Goal: Contribute content: Add original content to the website for others to see

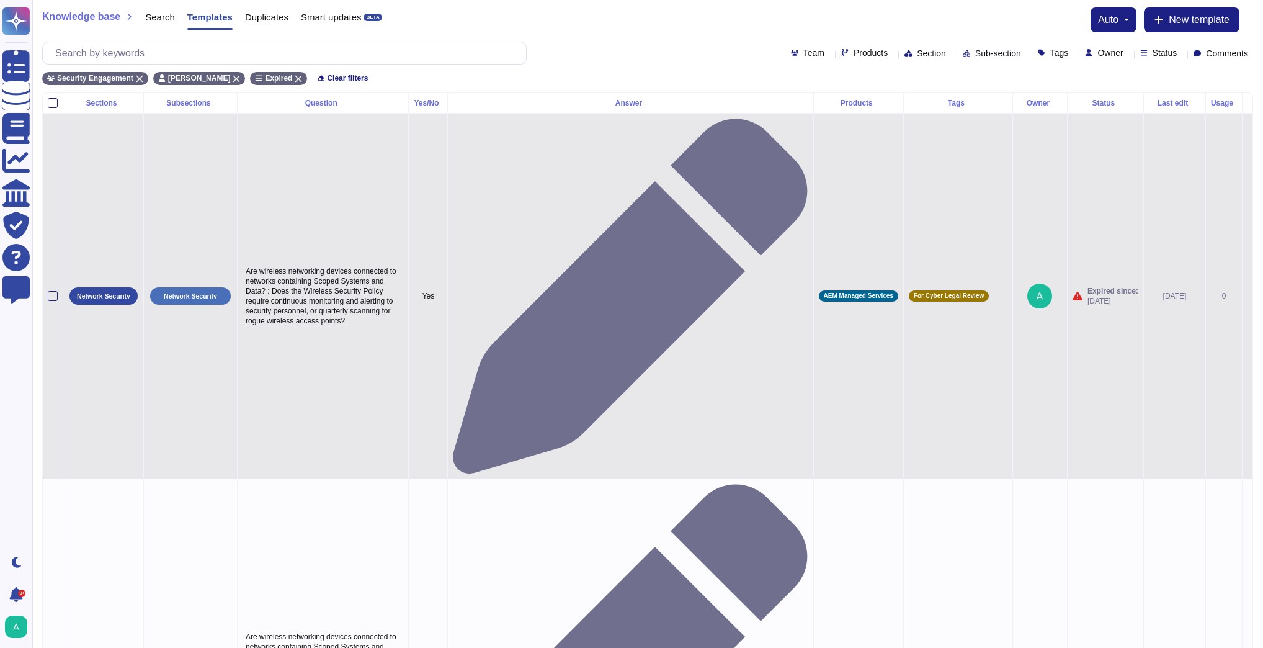
click at [442, 291] on p "Yes" at bounding box center [428, 296] width 29 height 10
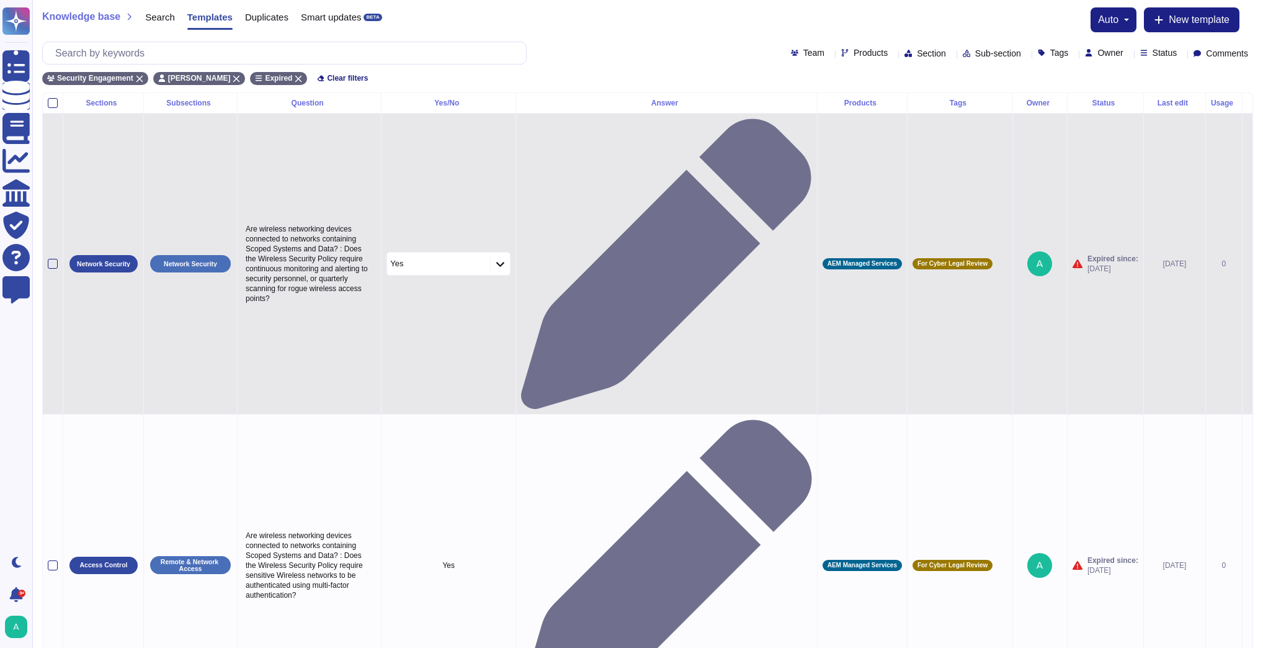
click at [498, 324] on icon at bounding box center [597, 423] width 199 height 199
click at [504, 262] on icon at bounding box center [500, 264] width 8 height 5
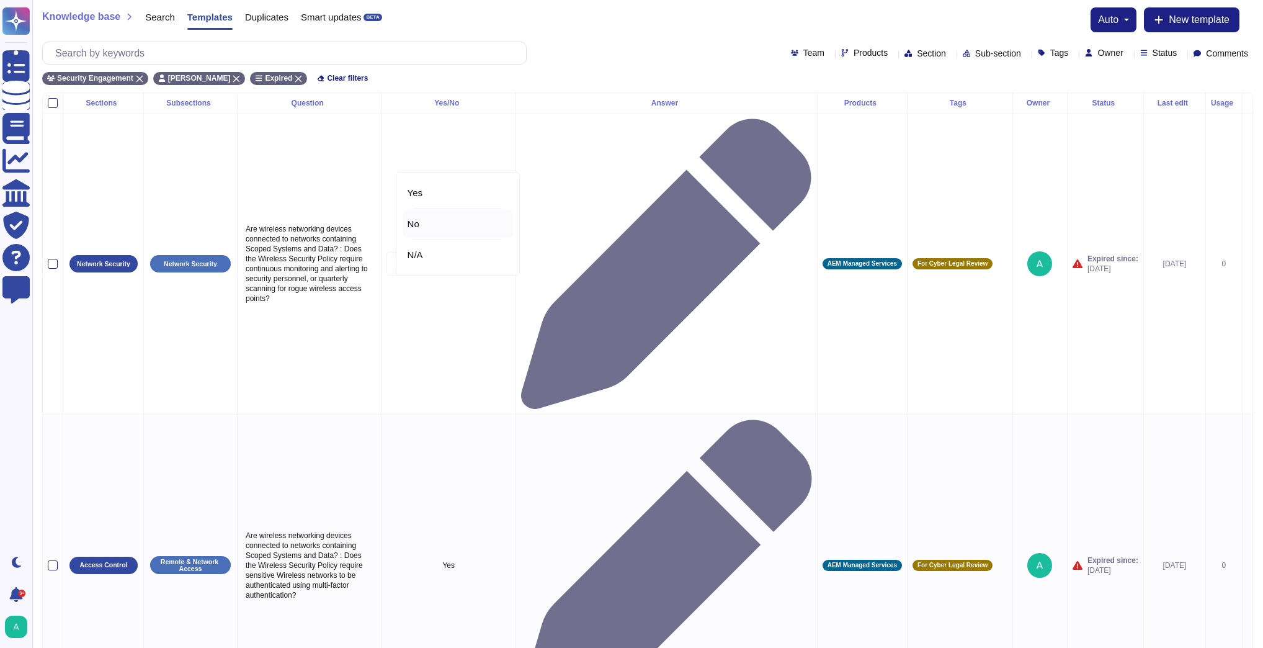
click at [411, 223] on span "No" at bounding box center [414, 223] width 12 height 11
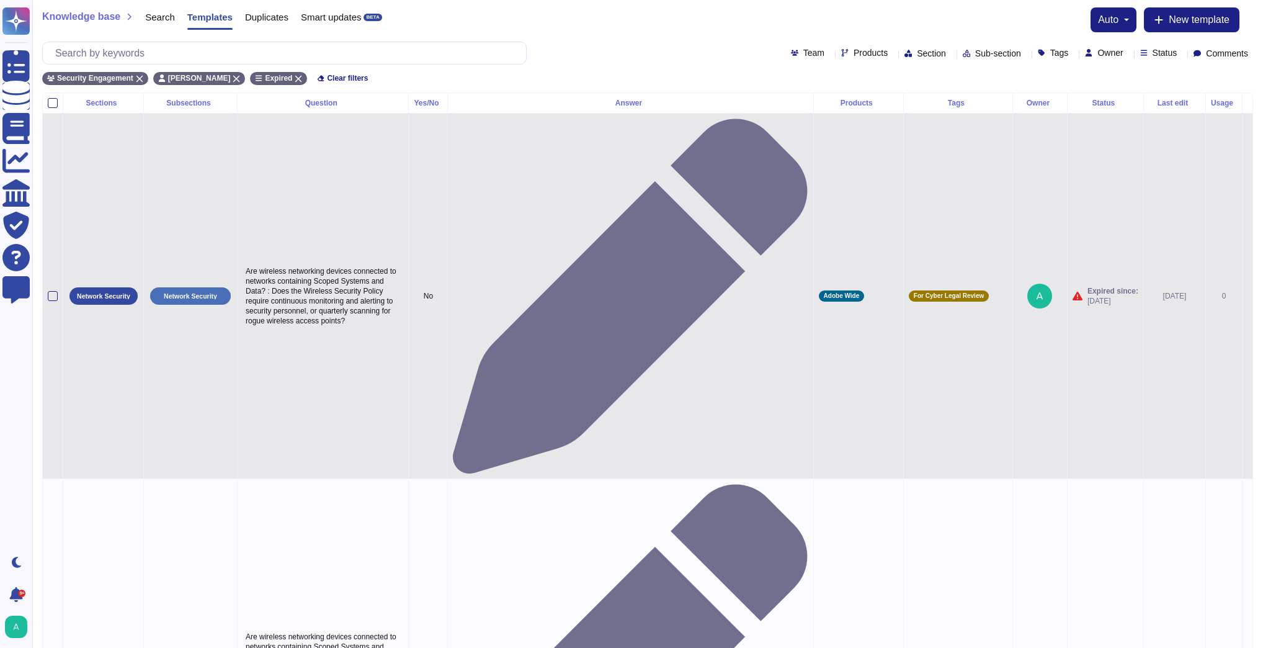
click at [640, 151] on div at bounding box center [630, 296] width 355 height 355
click at [442, 291] on p "No" at bounding box center [428, 296] width 29 height 10
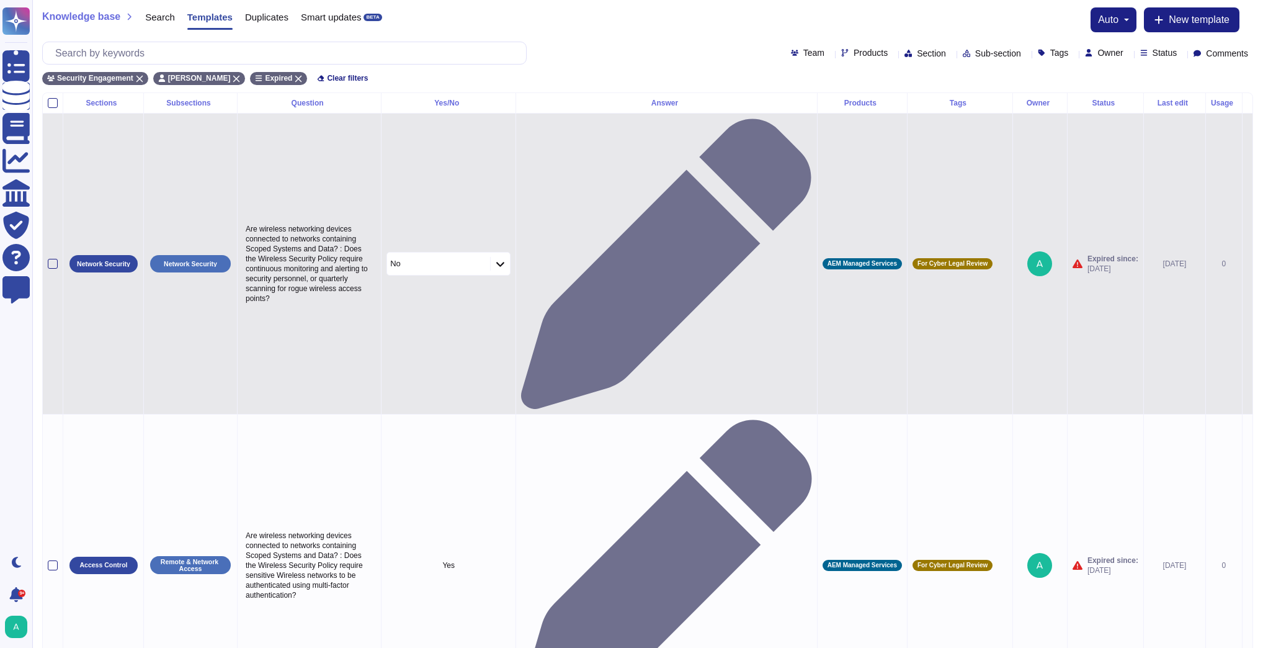
click at [505, 259] on icon at bounding box center [500, 264] width 9 height 11
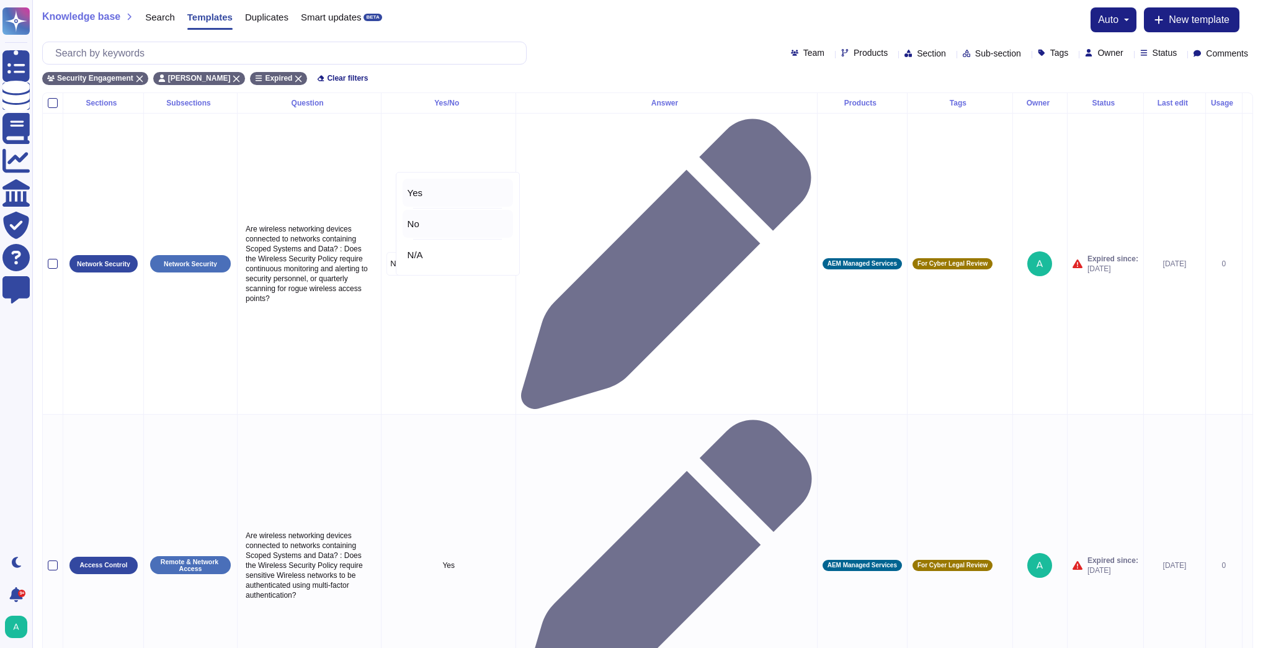
click at [444, 195] on div "Yes" at bounding box center [458, 192] width 101 height 11
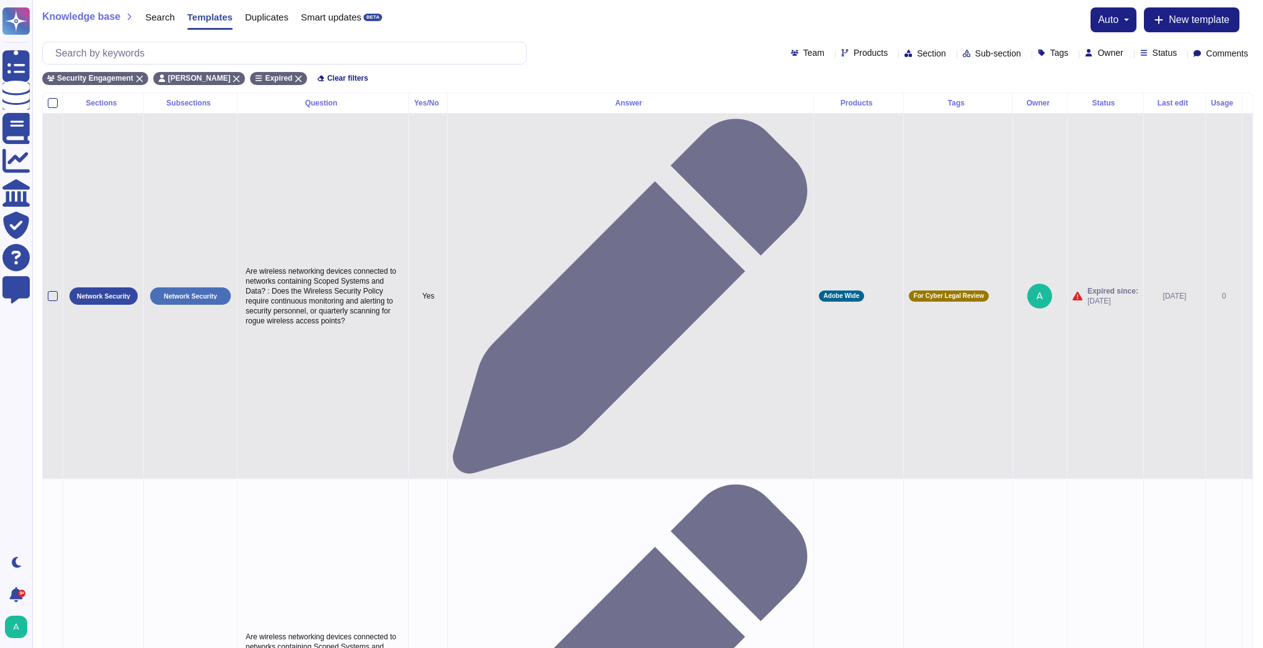
click at [1242, 156] on td at bounding box center [1247, 295] width 11 height 365
click at [1248, 297] on icon at bounding box center [1248, 297] width 0 height 0
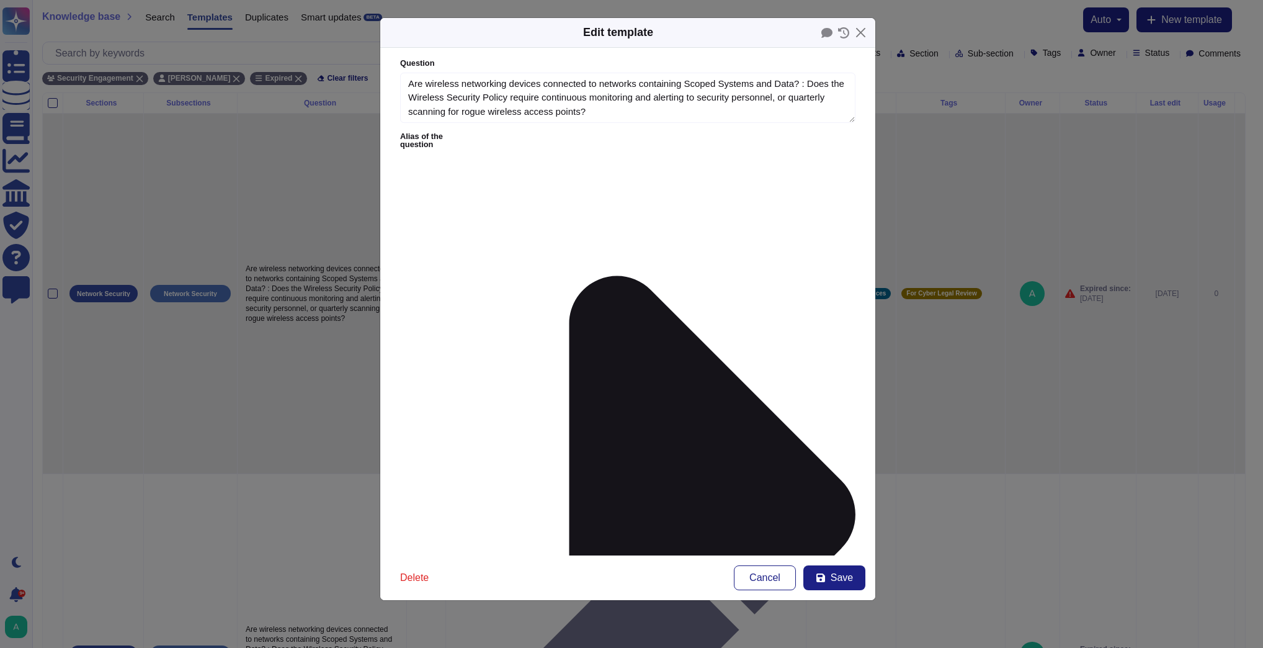
type textarea "Are wireless networking devices connected to networks containing Scoped Systems…"
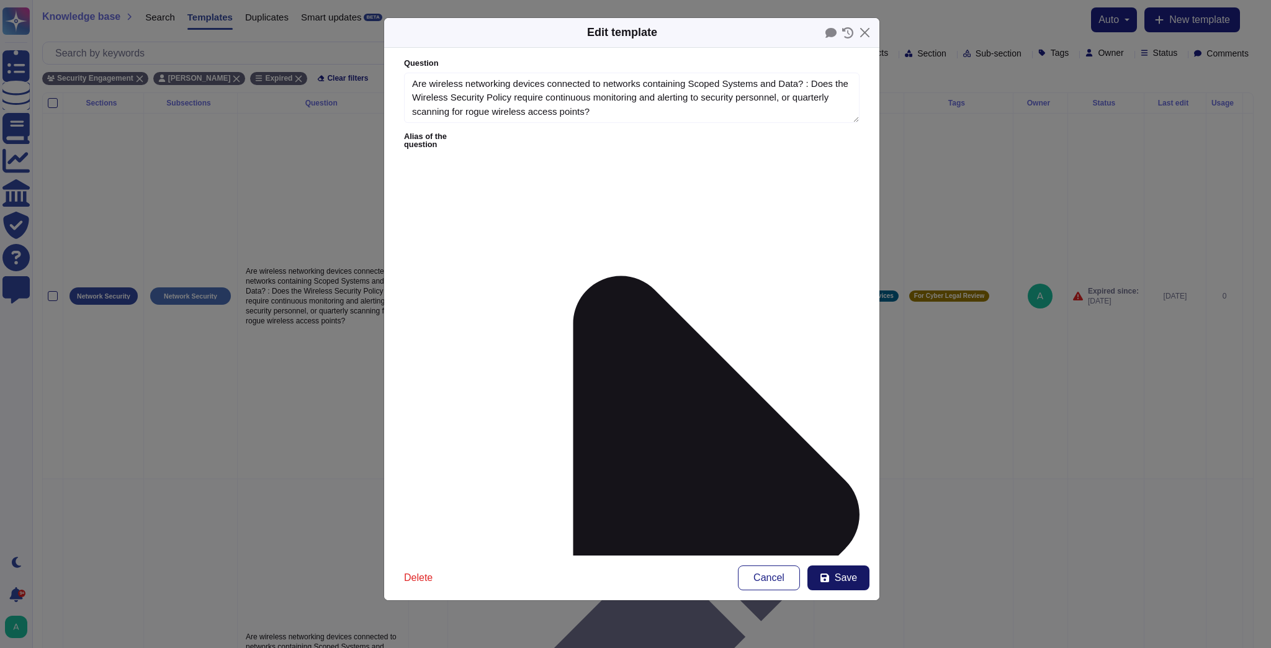
click at [829, 578] on icon at bounding box center [824, 577] width 9 height 9
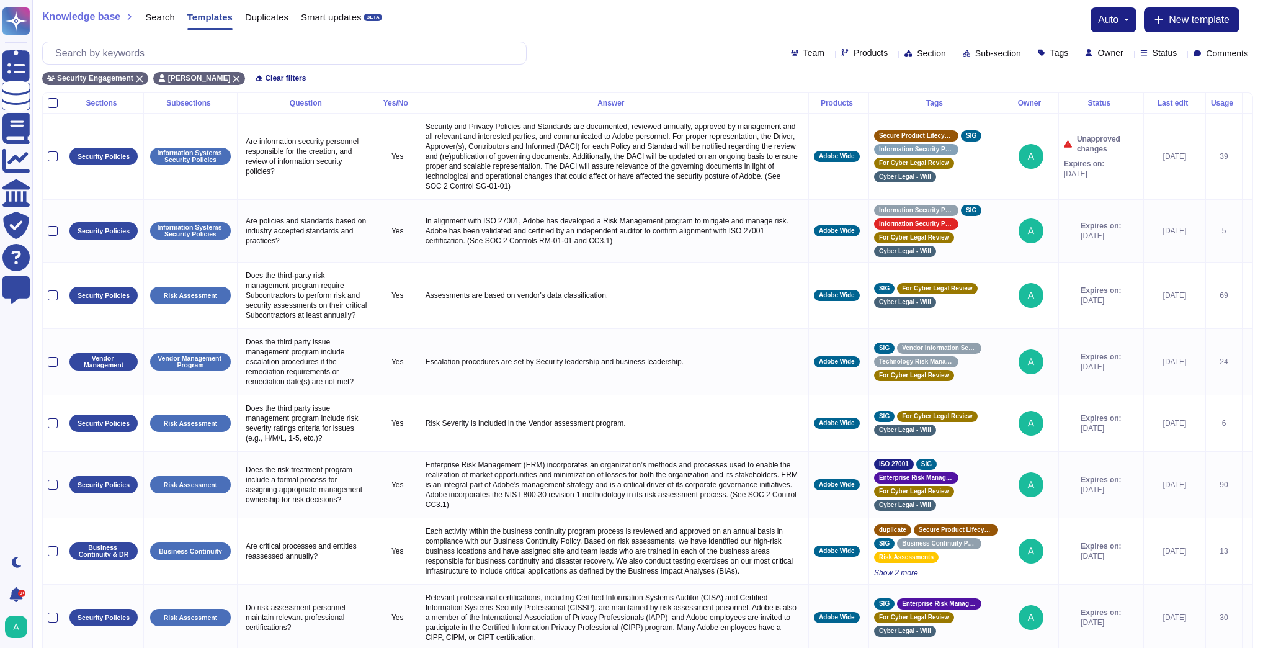
click at [1169, 55] on div "Status" at bounding box center [1161, 52] width 42 height 9
click at [1178, 148] on span "Expired" at bounding box center [1179, 145] width 32 height 11
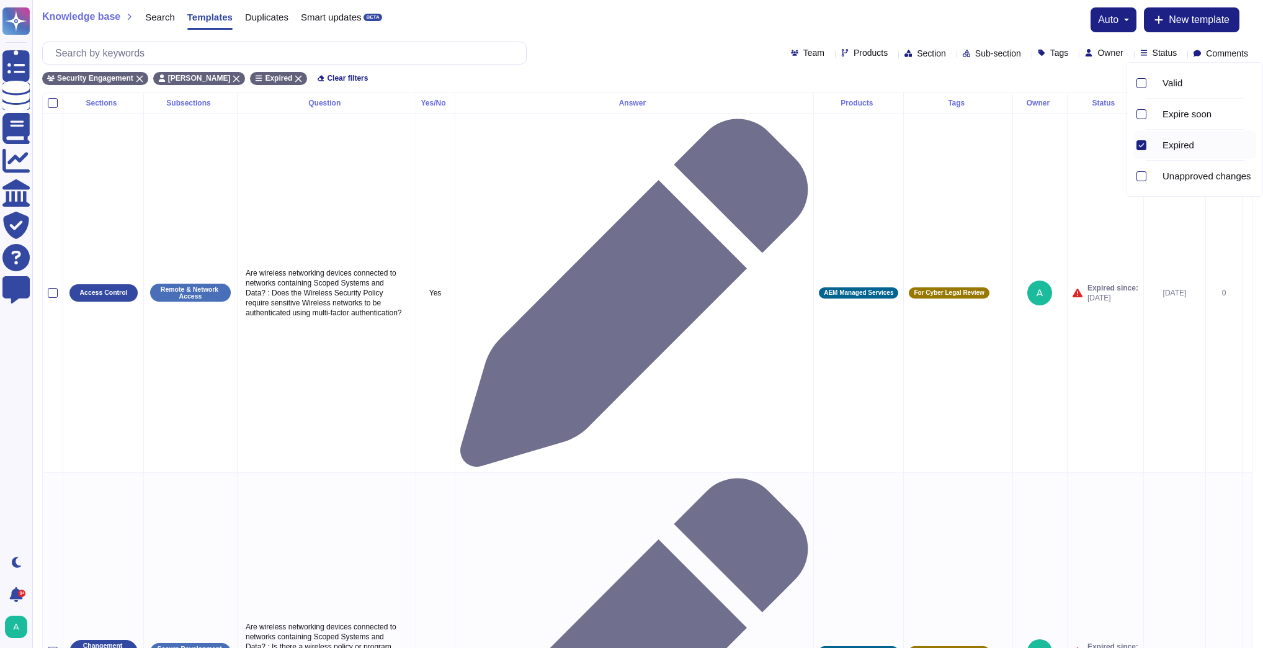
click at [766, 20] on div "Knowledge base Search Templates Duplicates Smart updates BETA auto New template" at bounding box center [647, 19] width 1211 height 25
type textarea "Are Cloud Hosting services subcontracted?"
drag, startPoint x: 408, startPoint y: 341, endPoint x: 243, endPoint y: 336, distance: 165.1
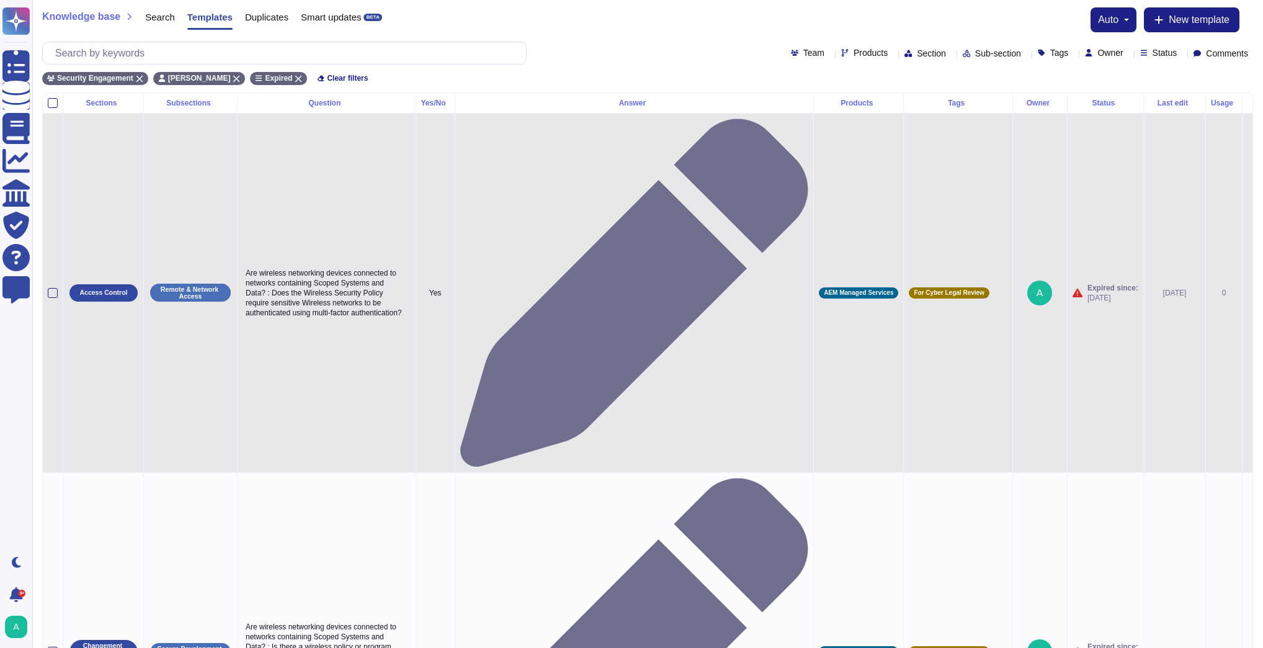
click at [638, 141] on icon at bounding box center [634, 293] width 349 height 349
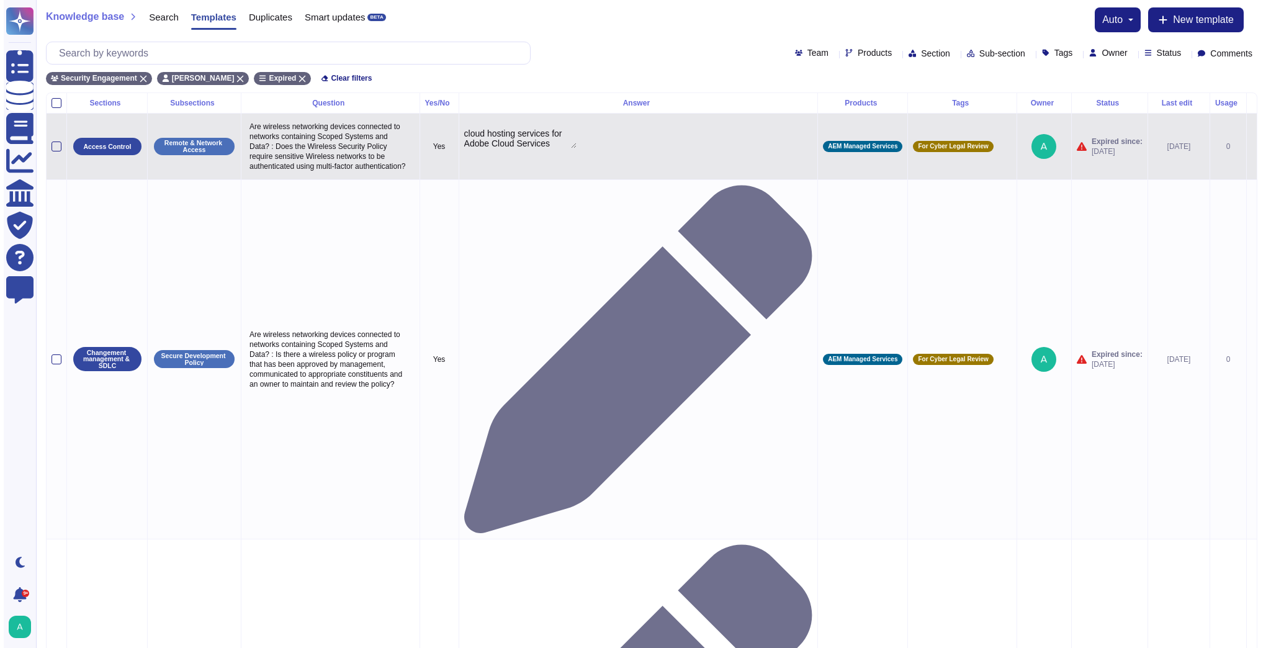
scroll to position [109, 0]
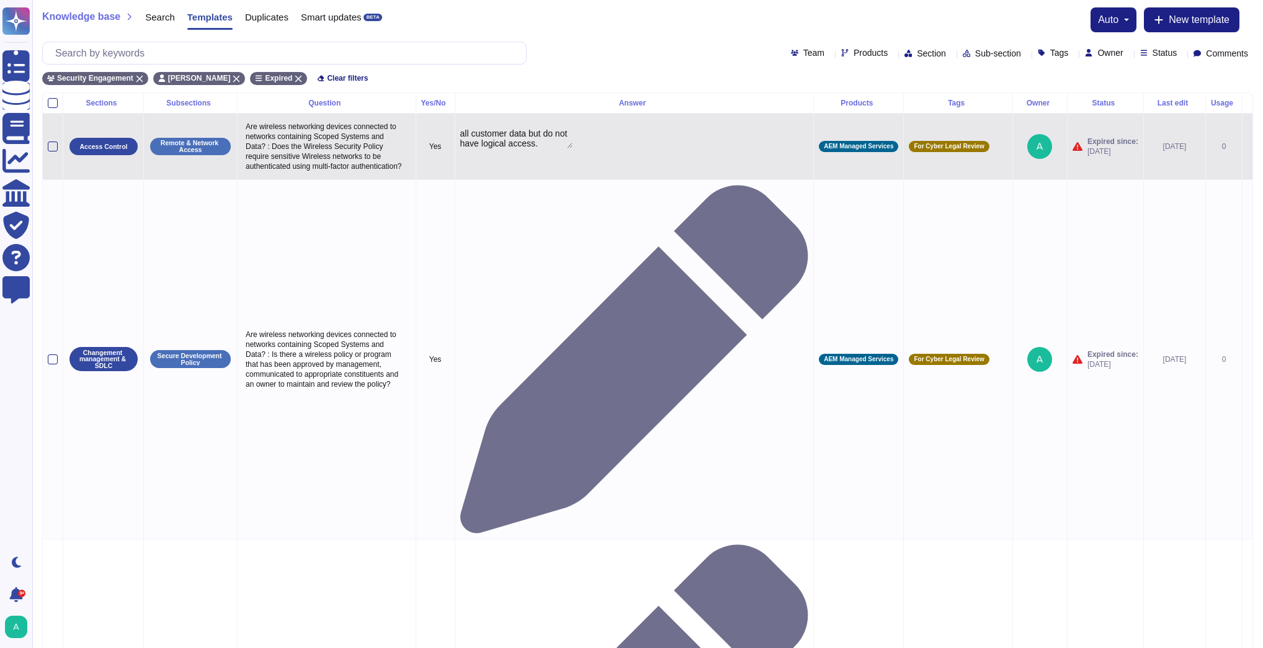
type textarea "cloud hosting services for Adobe Cloud Services (Experience Cloud, Creative Clo…"
click at [692, 46] on div "Team Products Section Sub-section Tags Owner Status Comments" at bounding box center [647, 53] width 1211 height 23
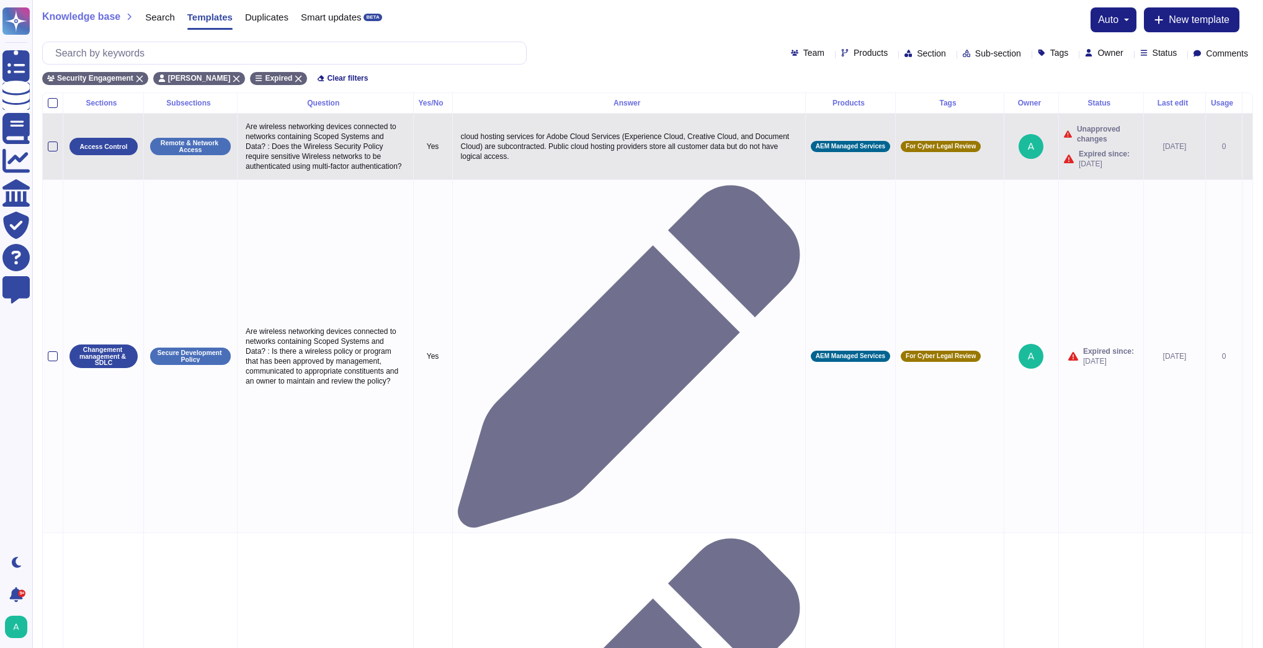
click at [478, 133] on p "cloud hosting services for Adobe Cloud Services (Experience Cloud, Creative Clo…" at bounding box center [629, 146] width 343 height 36
click at [478, 133] on textarea "cloud hosting services for Adobe Cloud Services (Experience Cloud, Creative Clo…" at bounding box center [627, 149] width 339 height 42
click at [474, 130] on textarea "cloud hosting services for Adobe Cloud Services (Experience Cloud, Creative Clo…" at bounding box center [627, 149] width 339 height 42
type textarea "Cloud hosting services for Adobe Cloud Services (Experience Cloud, Creative Clo…"
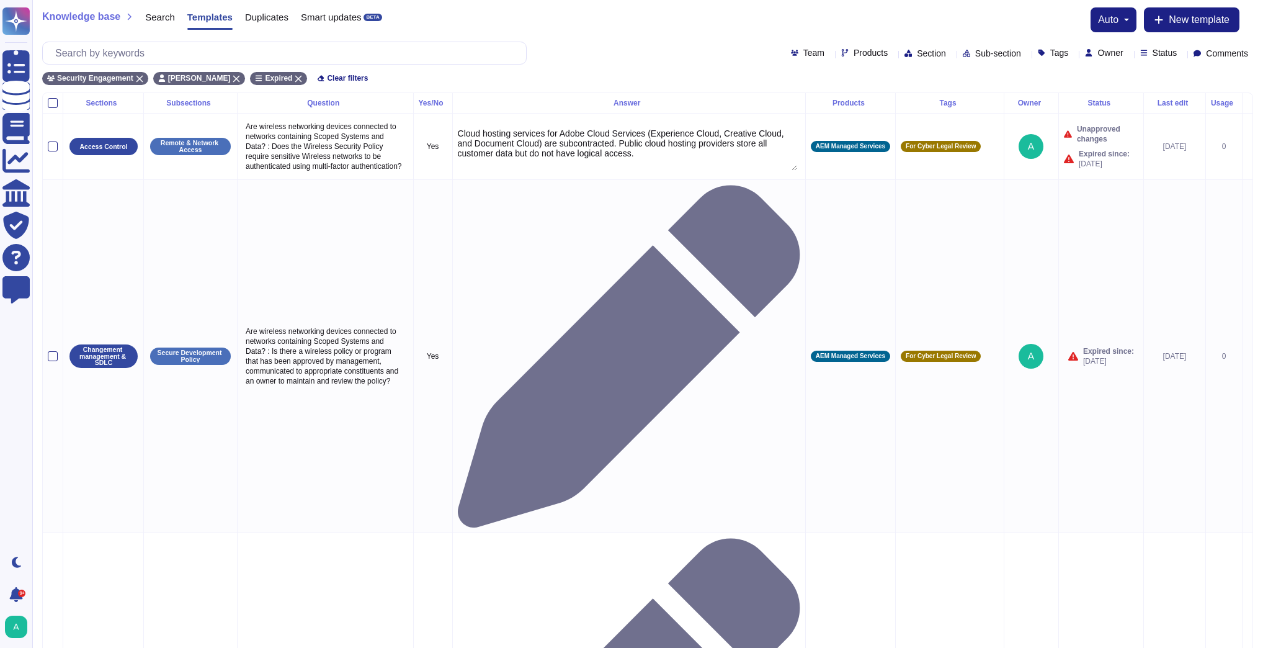
click at [664, 19] on div "Knowledge base Search Templates Duplicates Smart updates BETA auto New template" at bounding box center [647, 19] width 1211 height 25
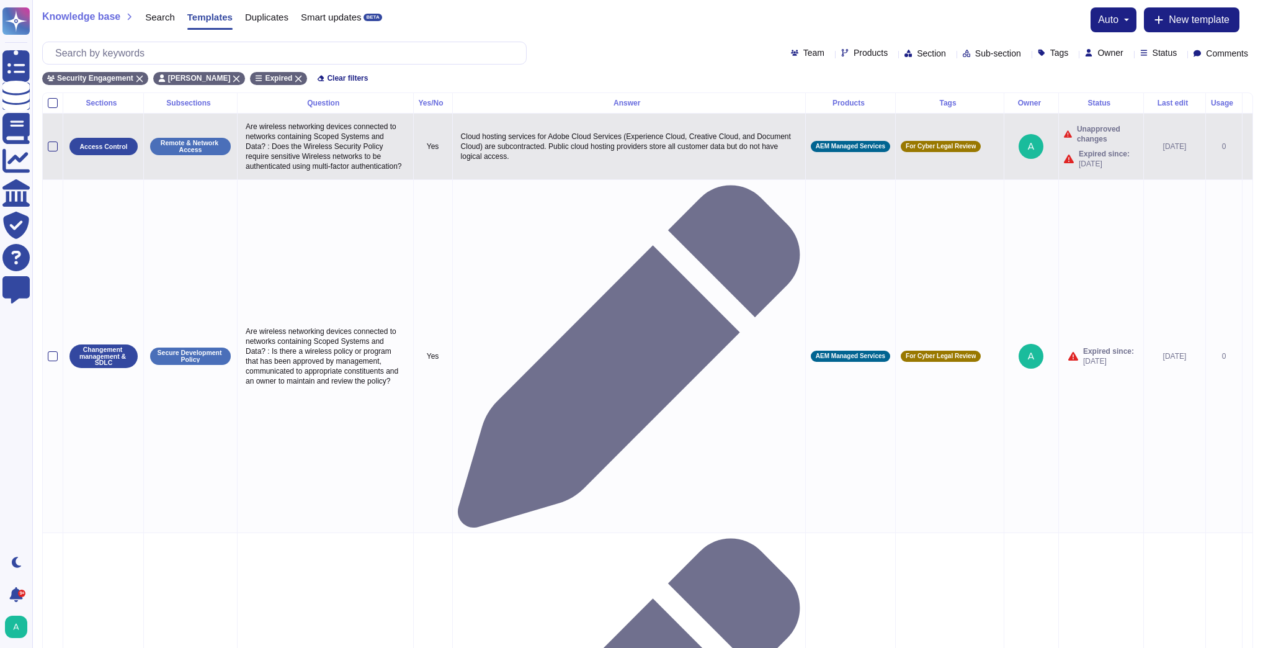
click at [1248, 147] on icon at bounding box center [1248, 147] width 0 height 0
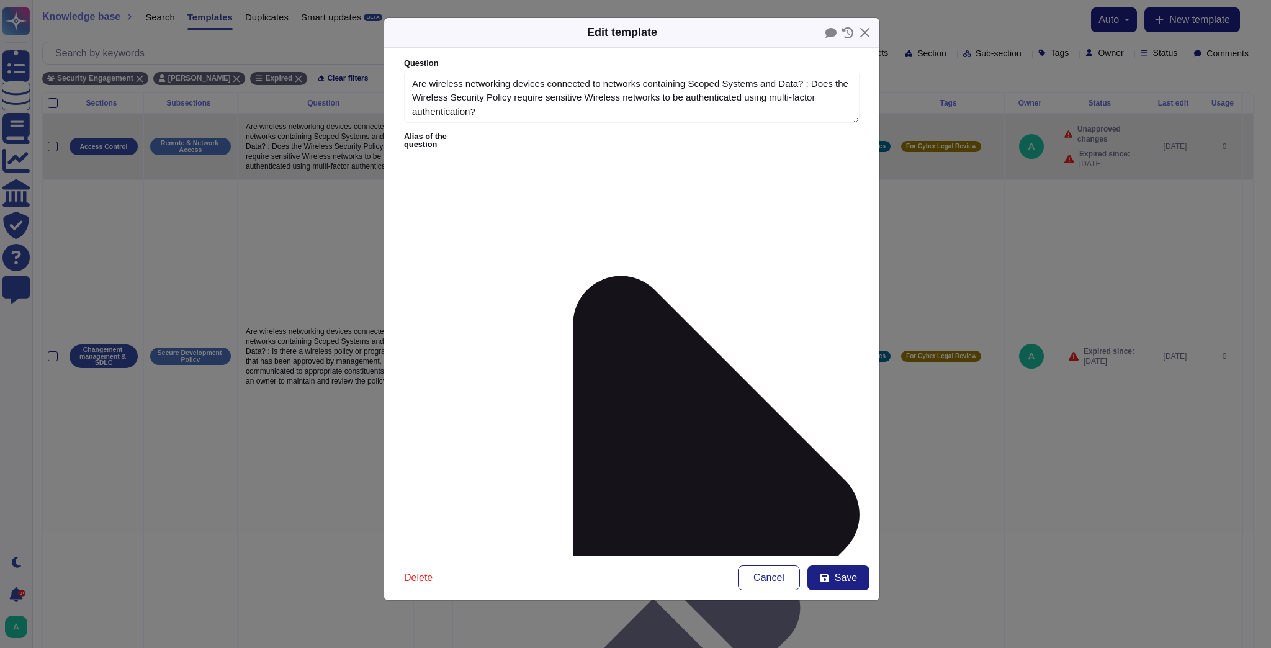
type textarea "Are wireless networking devices connected to networks containing Scoped Systems…"
type textarea "Cloud hosting services for Adobe Cloud Services (Experience Cloud, Creative Clo…"
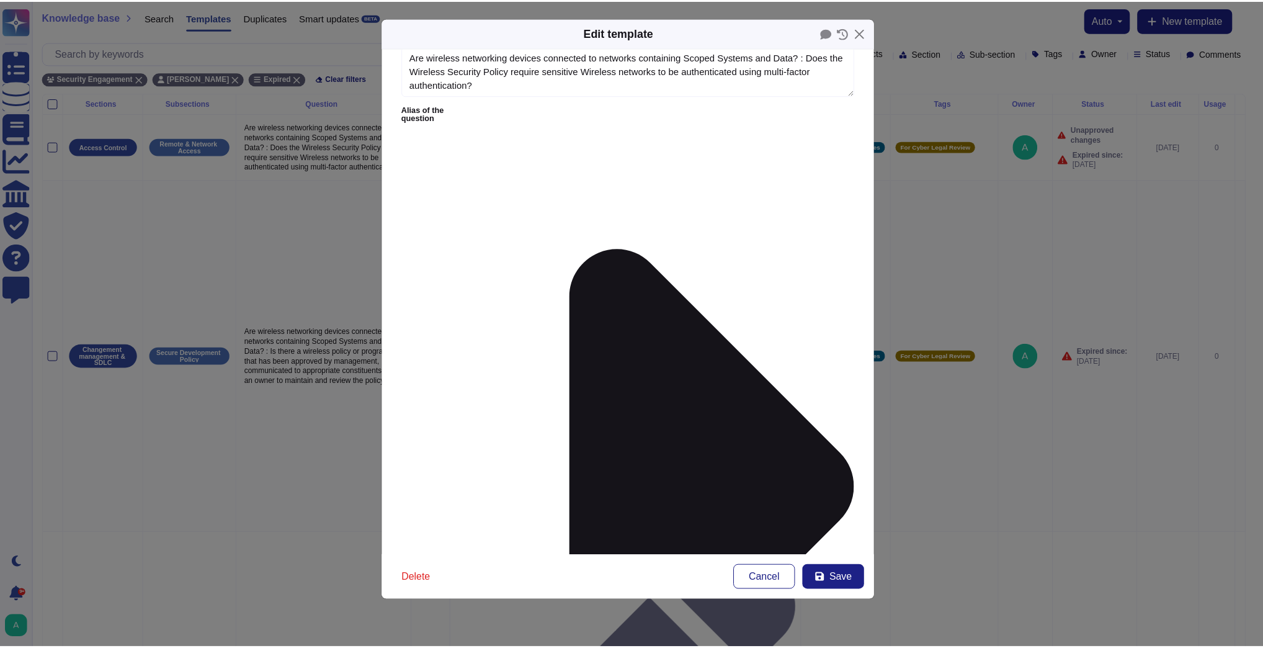
scroll to position [38, 0]
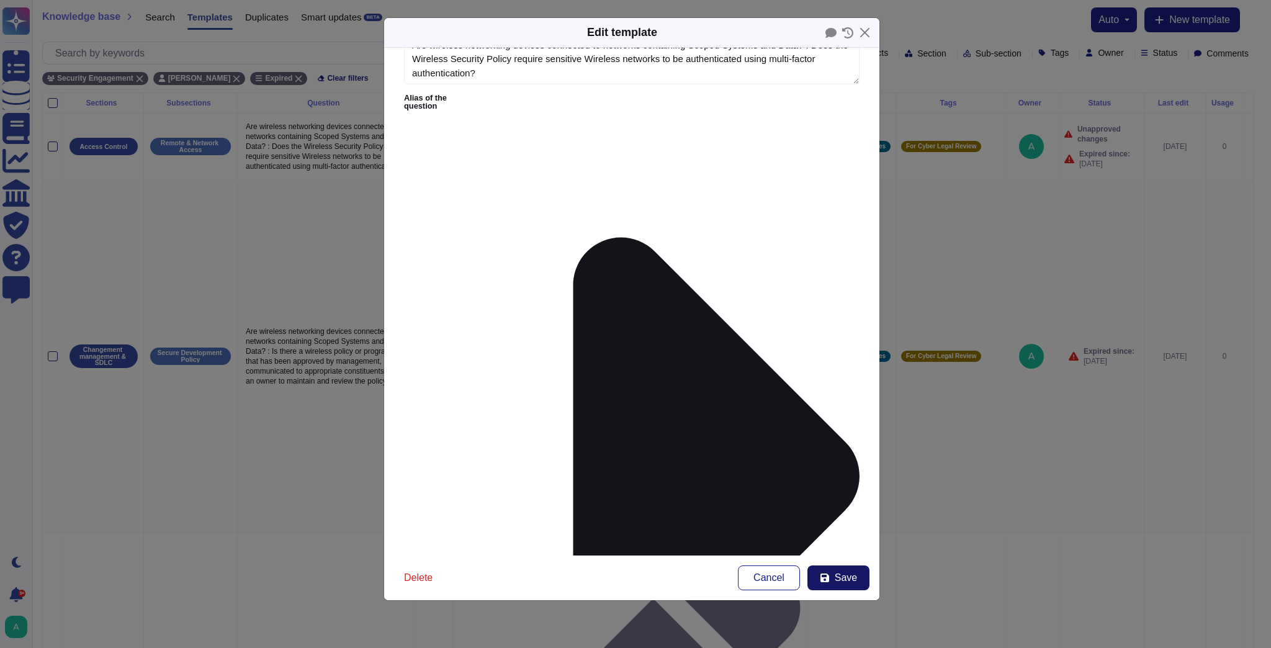
click at [850, 581] on span "Save" at bounding box center [846, 578] width 22 height 10
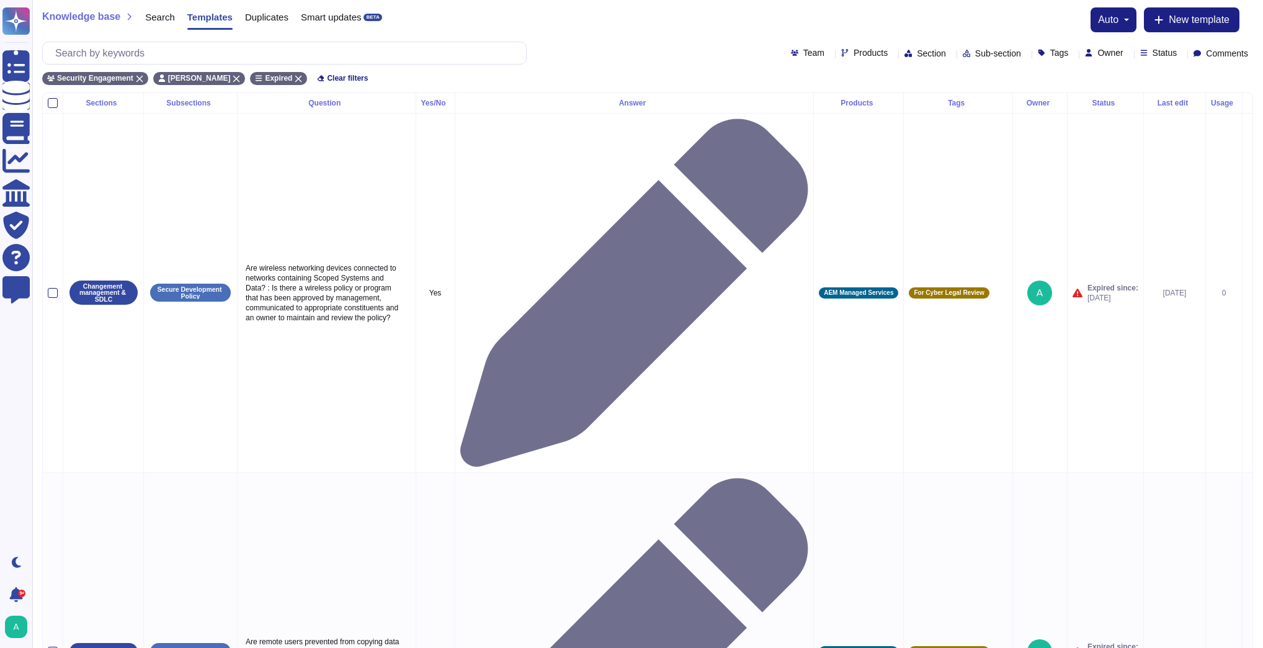
click at [1182, 54] on icon at bounding box center [1182, 54] width 0 height 0
drag, startPoint x: 568, startPoint y: 316, endPoint x: 471, endPoint y: 239, distance: 124.1
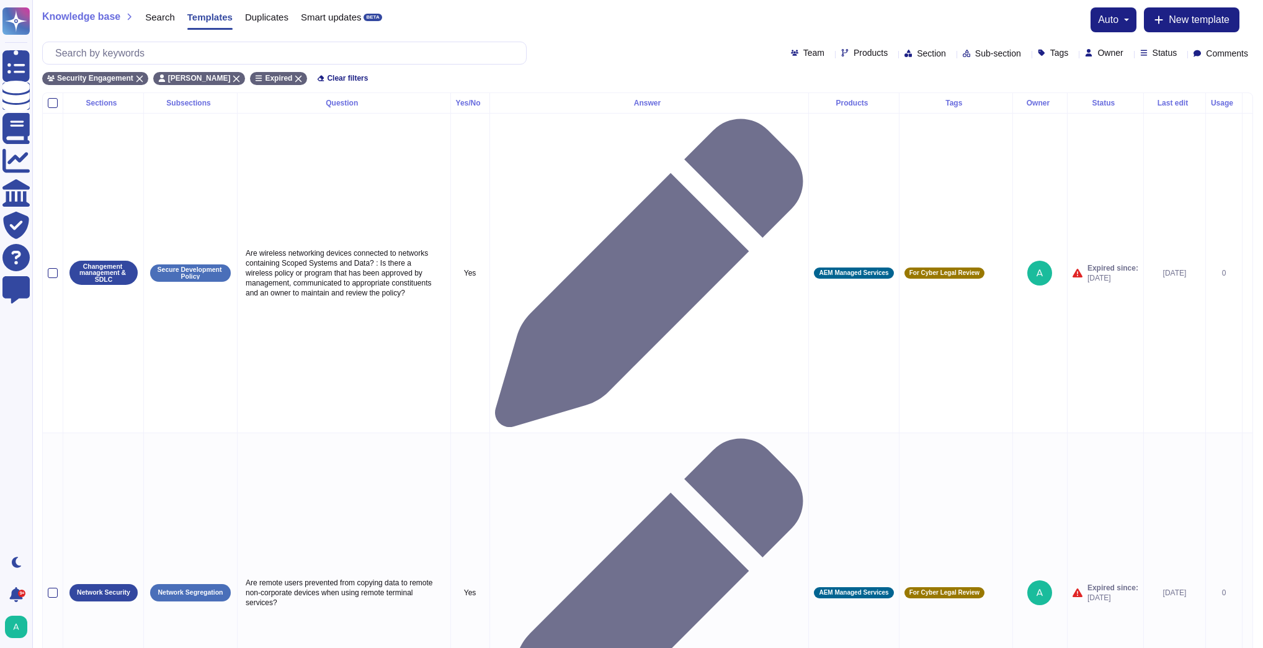
type textarea "Cloud hosting services for Adobe Cloud Services (Experience Cloud, Creative Clo…"
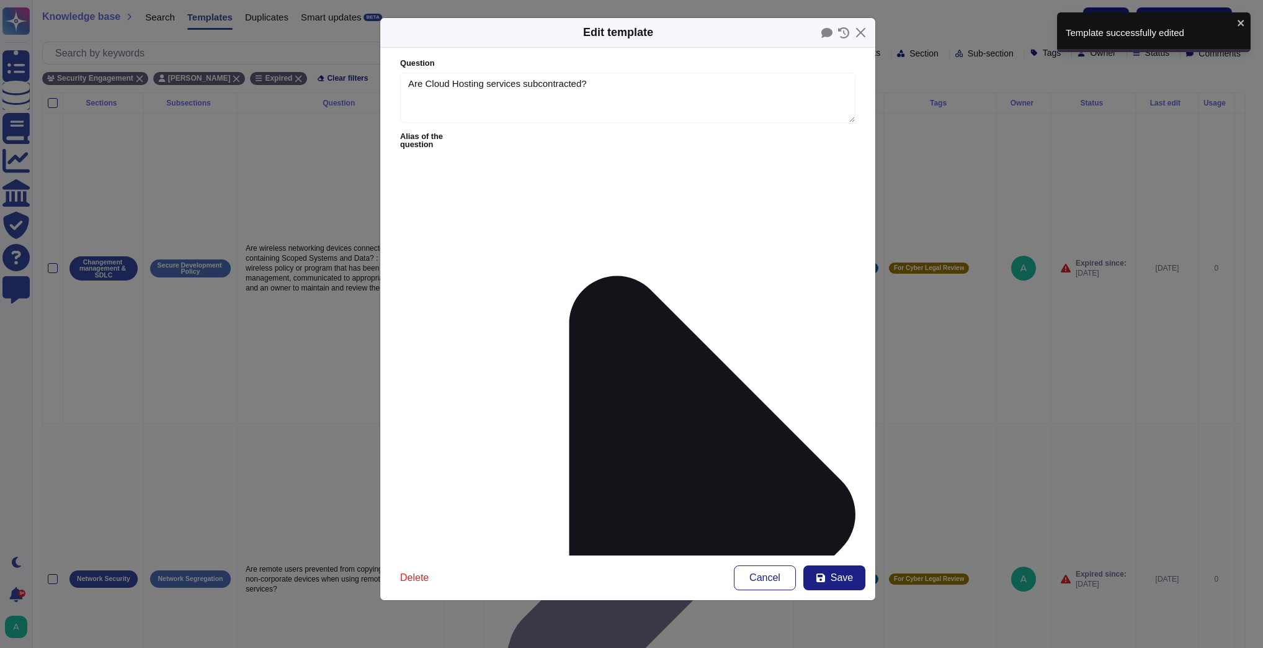
type textarea "Are Cloud Hosting services subcontracted?"
type textarea "Cloud hosting services for Adobe Cloud Services (Experience Cloud, Creative Clo…"
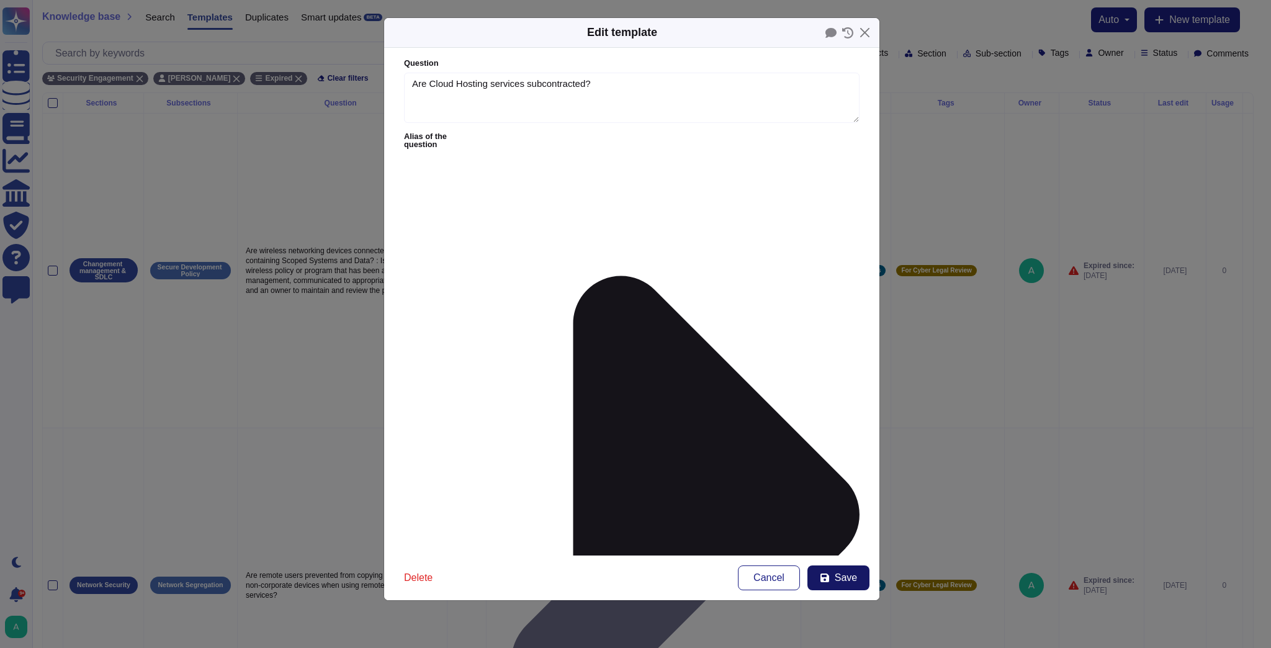
click at [844, 578] on span "Save" at bounding box center [846, 578] width 22 height 10
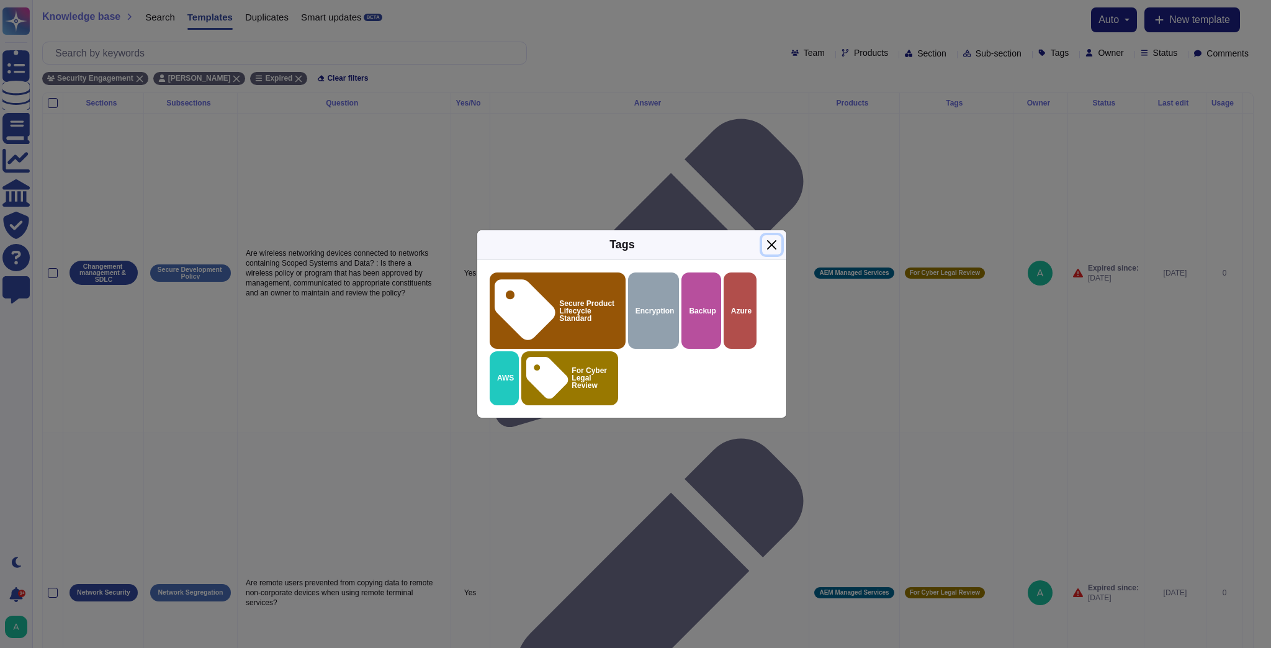
click at [771, 254] on button "Close" at bounding box center [771, 244] width 19 height 19
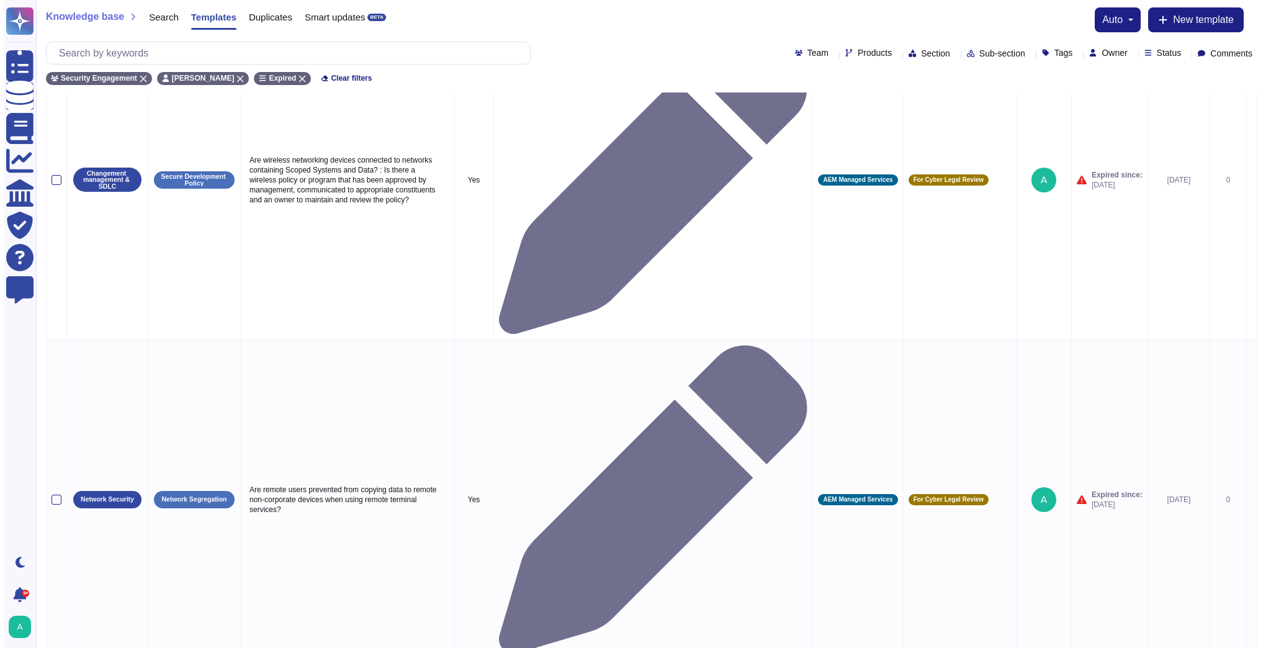
scroll to position [104, 0]
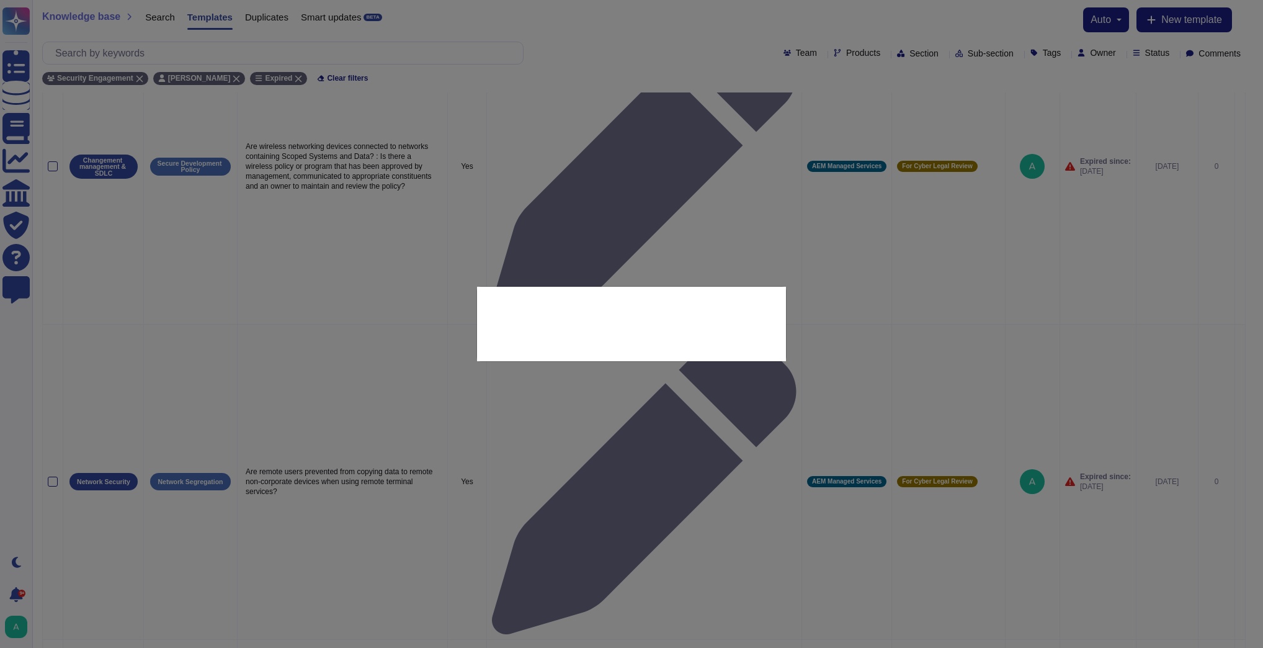
type textarea "Has a Business Impact Analysis been conducted? : Does the Business Impact Analy…"
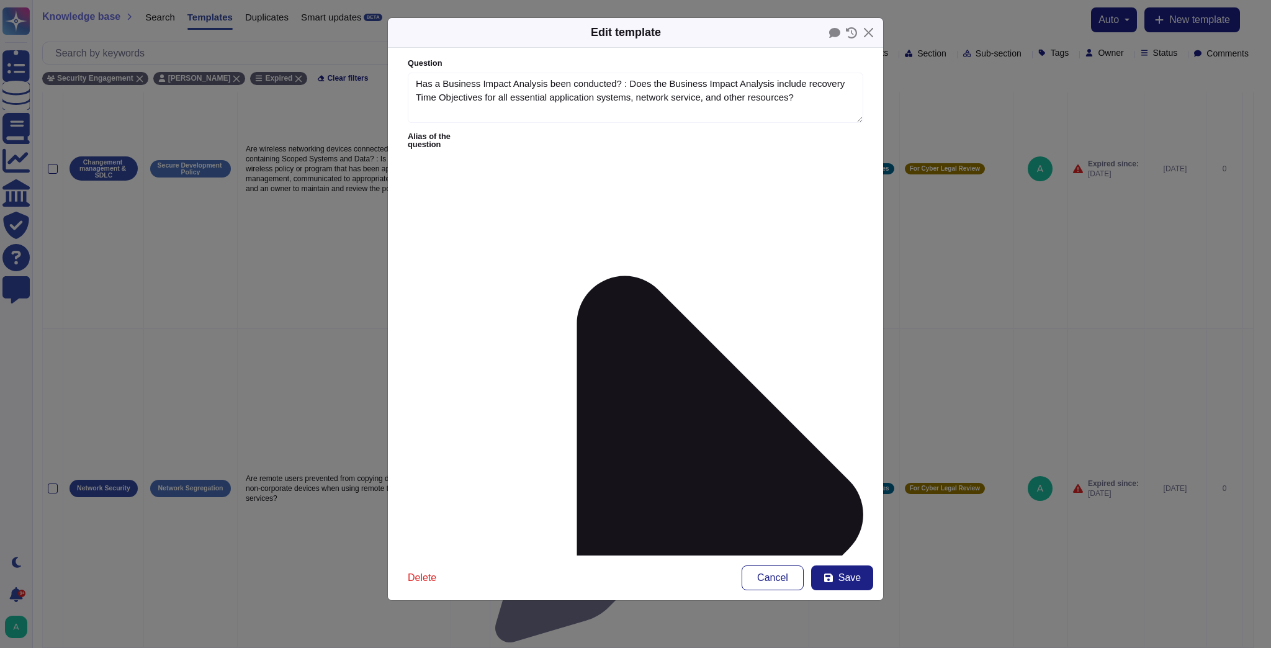
type textarea "Has a Business Impact Analysis been conducted? : Does the Business Impact Analy…"
click at [853, 573] on span "Save" at bounding box center [849, 578] width 22 height 10
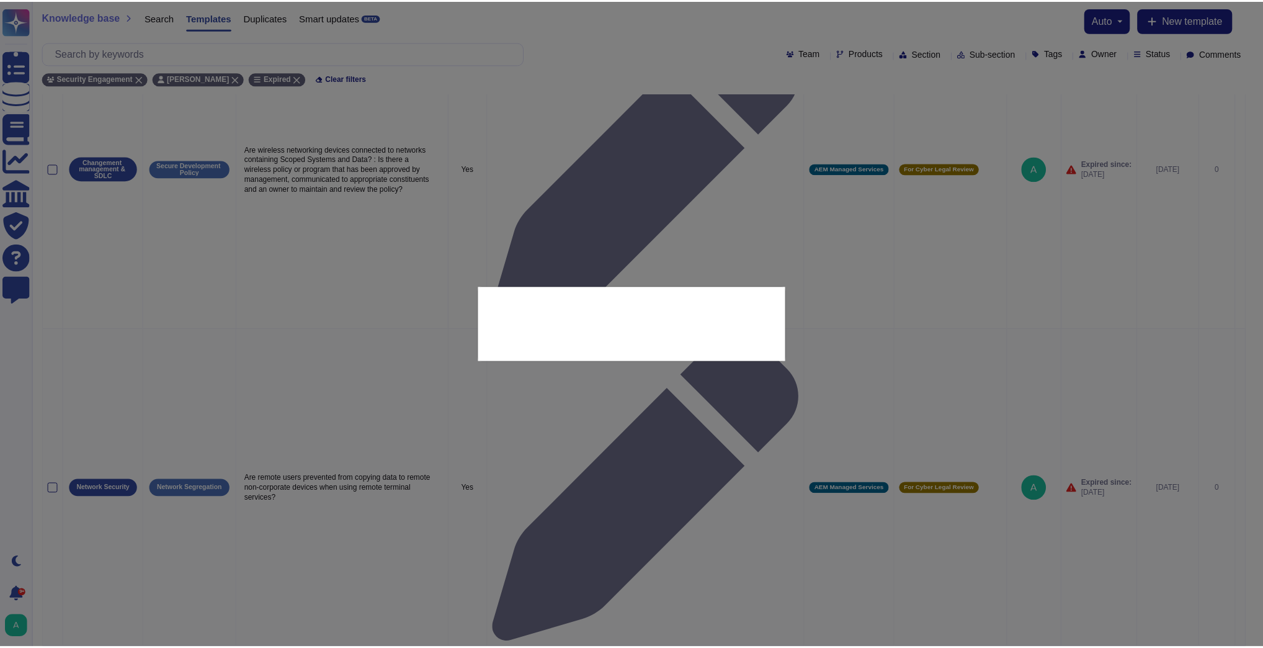
scroll to position [94, 0]
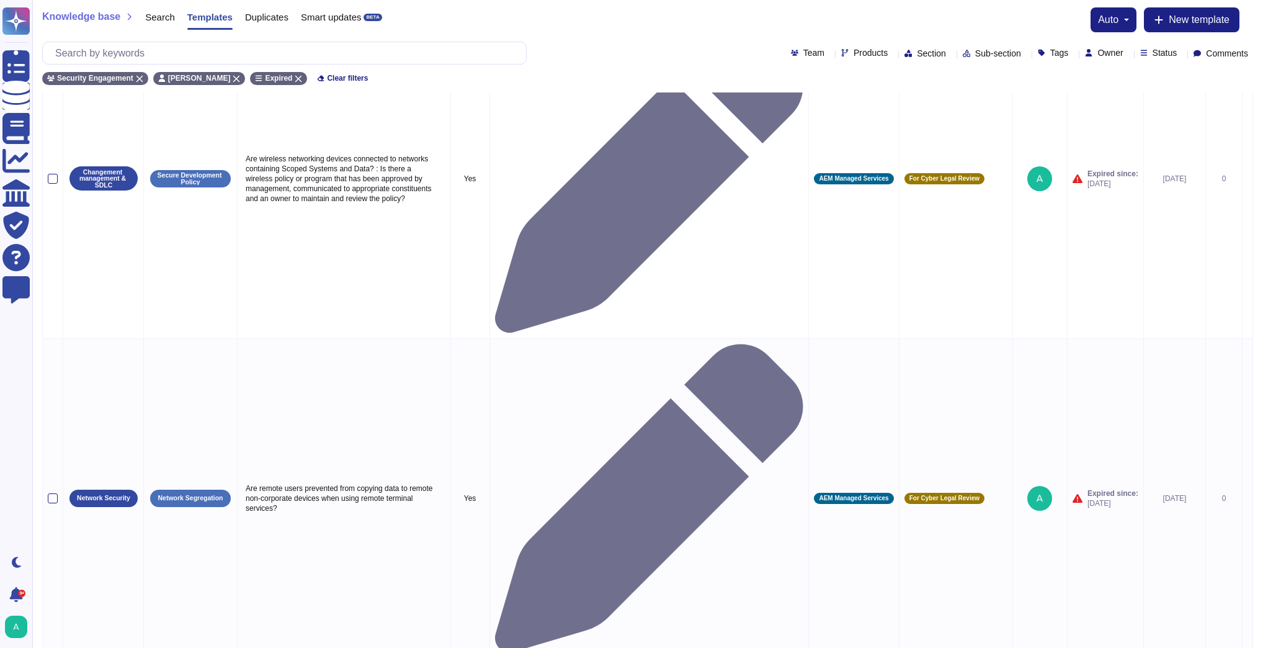
drag, startPoint x: 334, startPoint y: 276, endPoint x: 246, endPoint y: 273, distance: 88.2
type textarea "Are all backups encrypted?"
drag, startPoint x: 353, startPoint y: 272, endPoint x: 244, endPoint y: 264, distance: 109.5
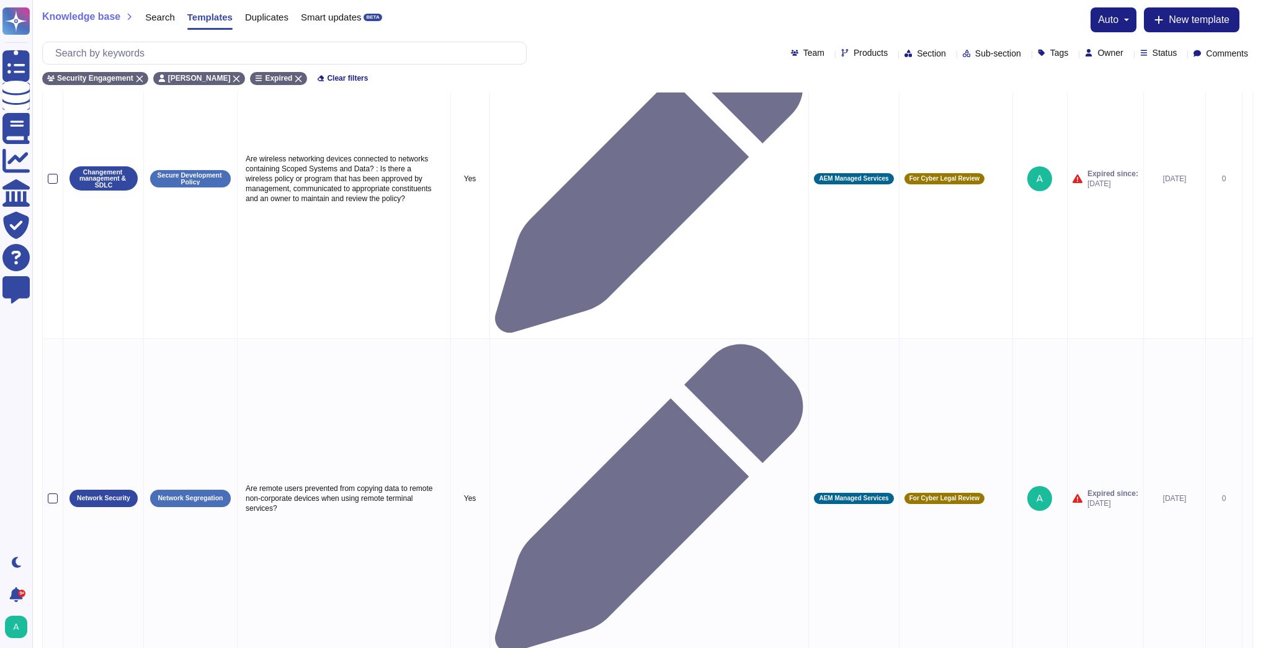
type textarea "Each customer is hosted on a single-tenant, dedicated set of virtual servers, a…"
drag, startPoint x: 781, startPoint y: 300, endPoint x: 477, endPoint y: 238, distance: 310.2
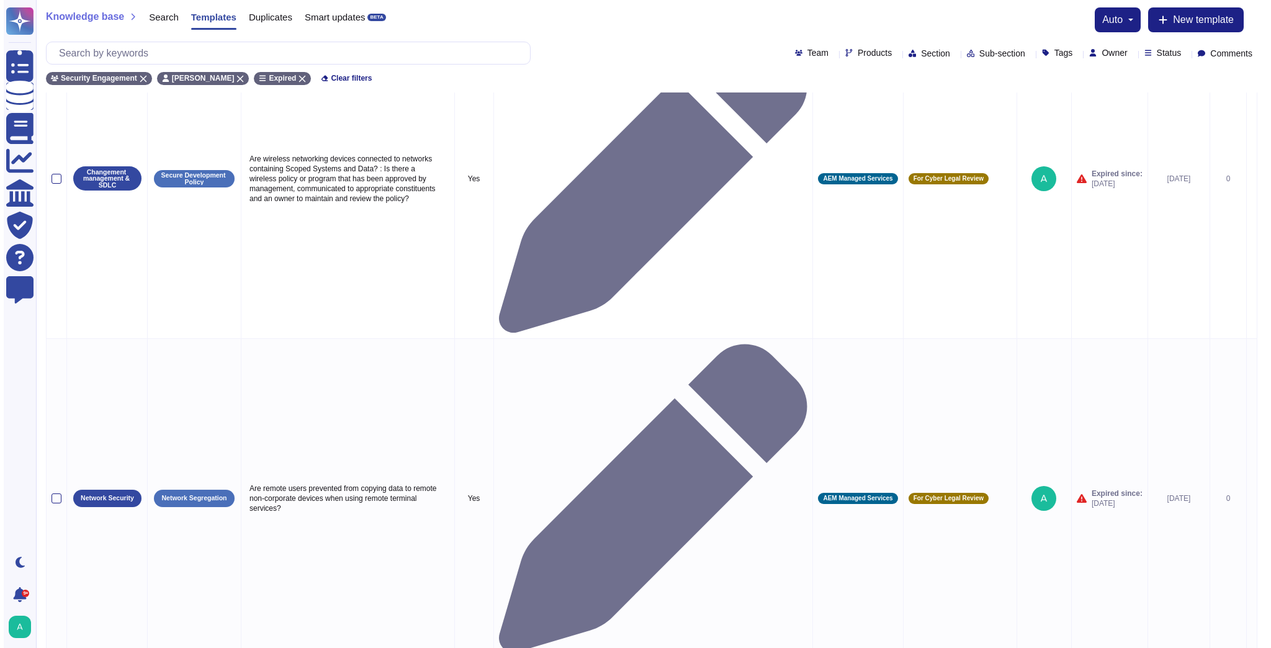
scroll to position [62, 0]
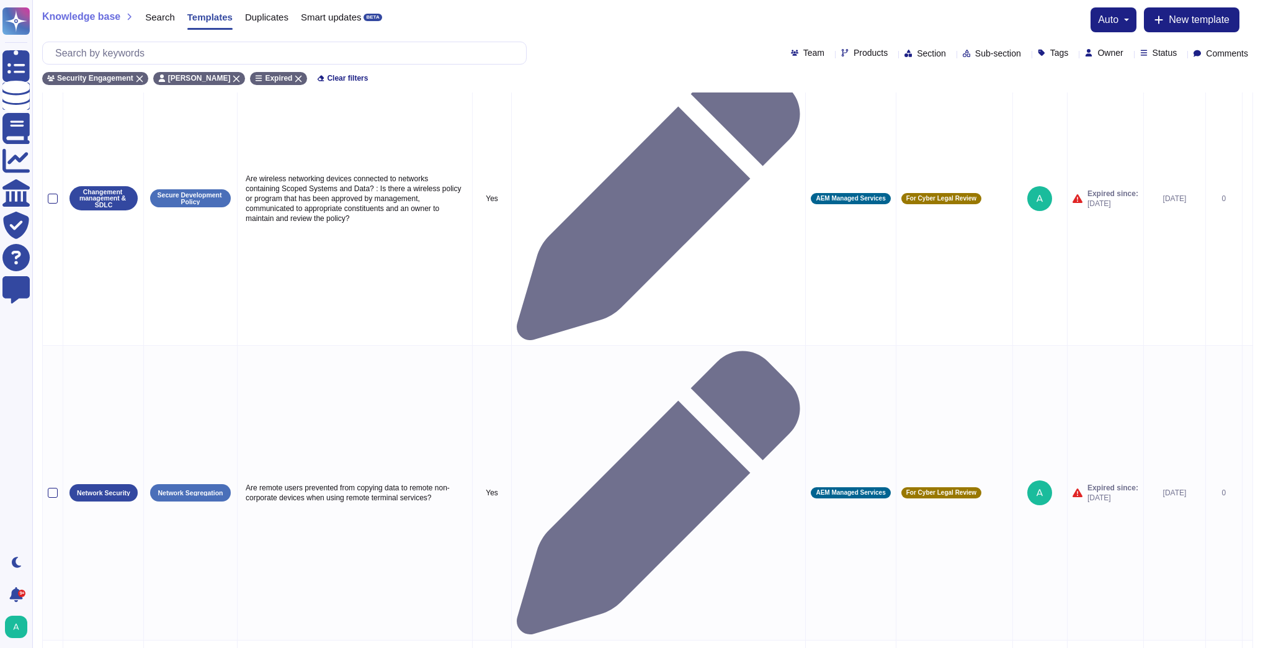
type textarea "According to Adobe's Data Backup and Restore Standard, backups must be stored w…"
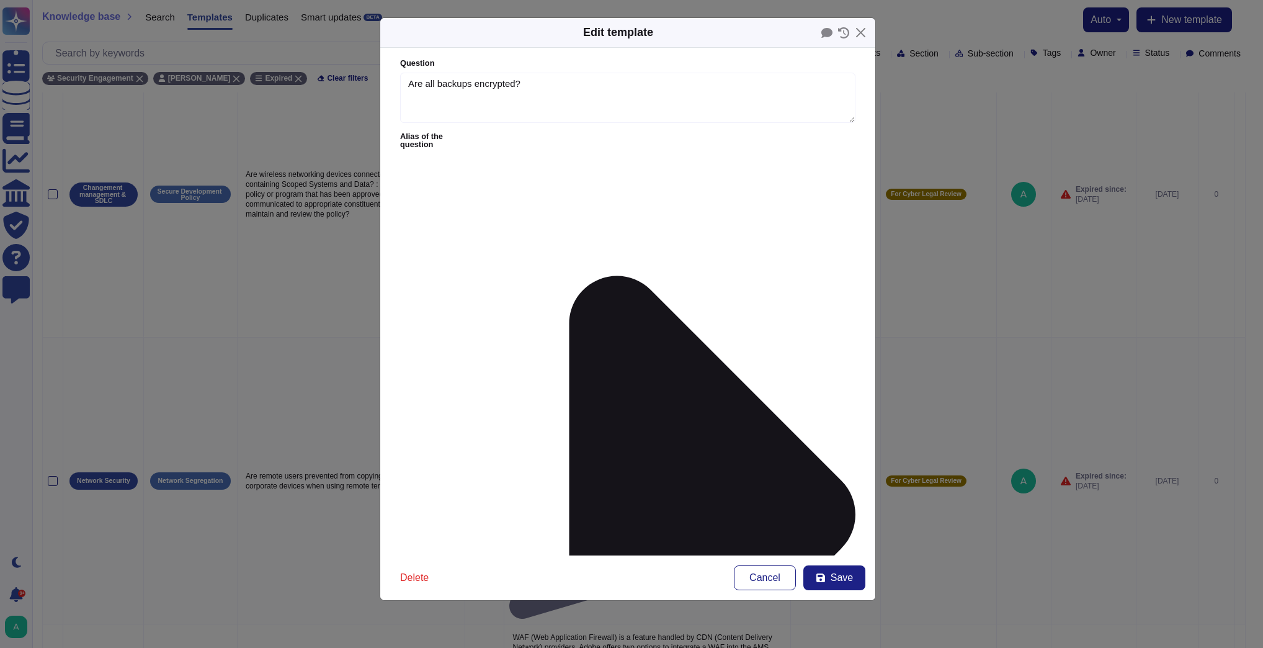
type textarea "Are all backups encrypted?"
type textarea "According to Adobe's Data Backup and Restore Standard, backups must be stored w…"
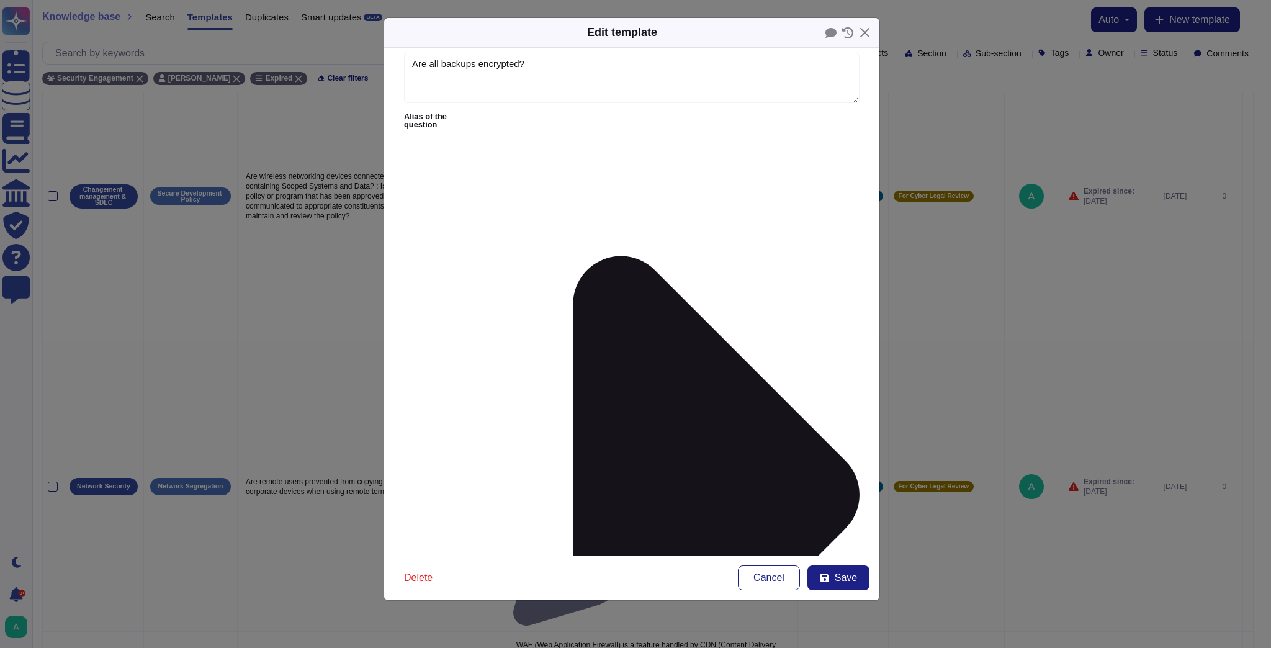
scroll to position [38, 0]
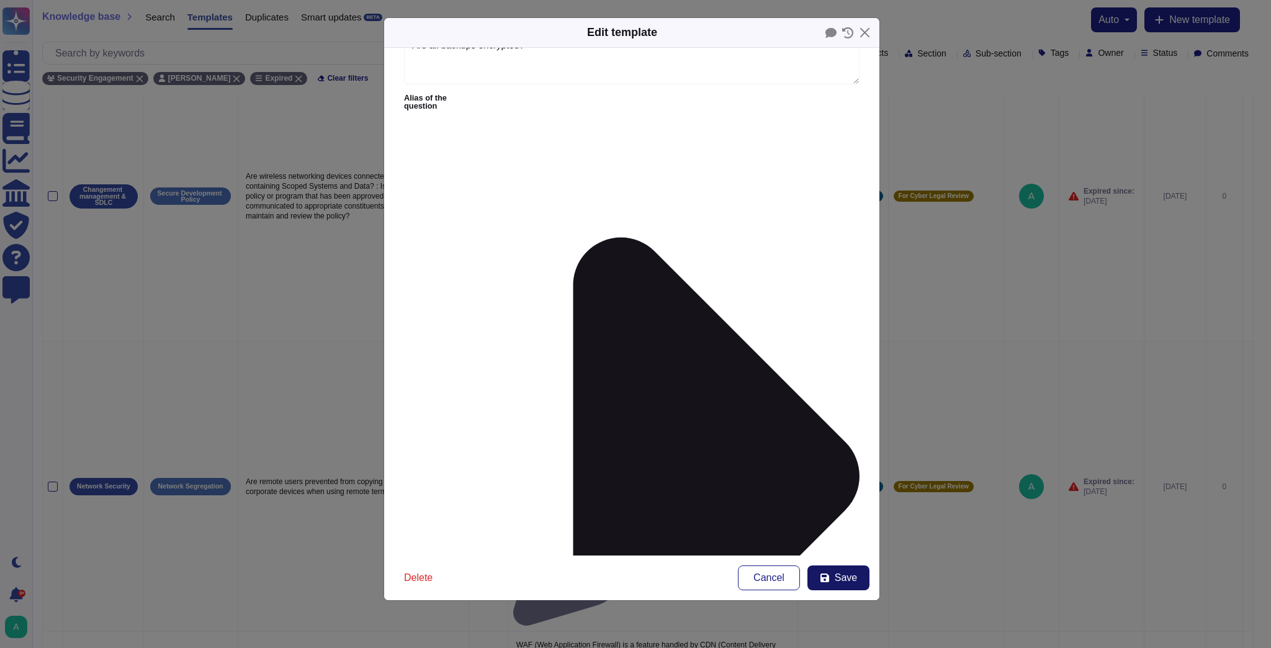
click at [834, 574] on button "Save" at bounding box center [838, 577] width 62 height 25
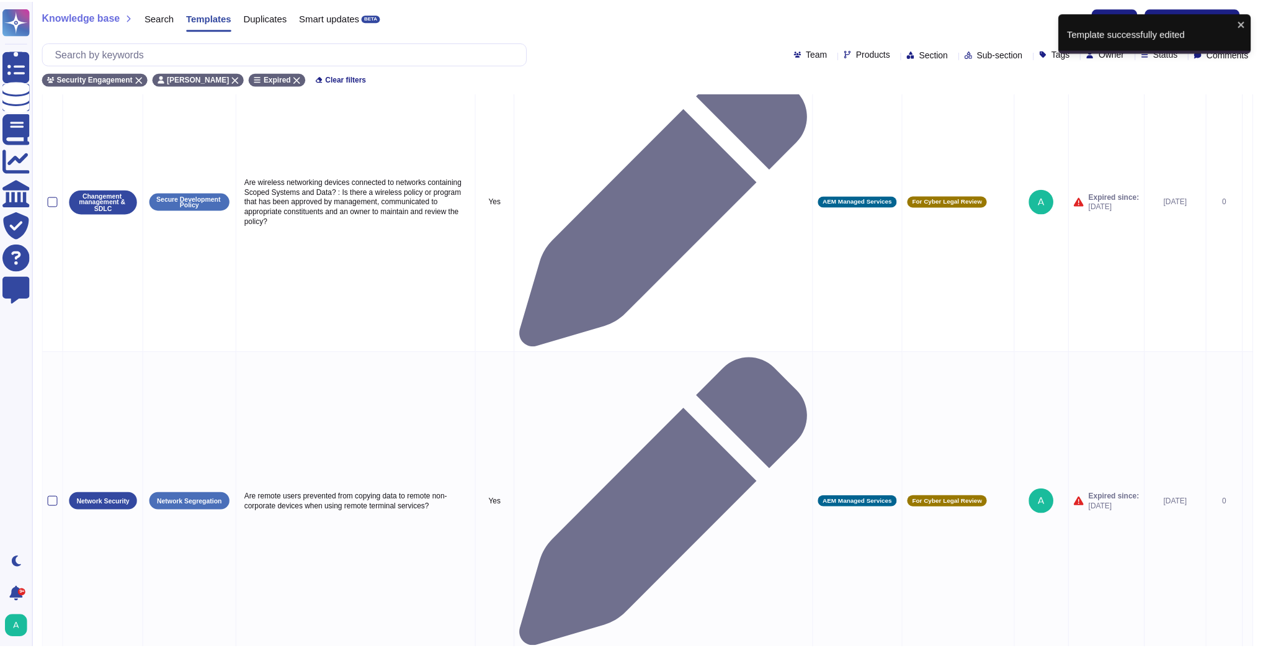
scroll to position [55, 0]
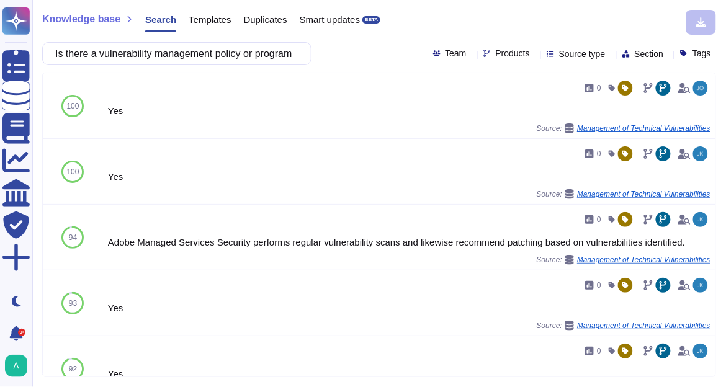
scroll to position [298, 0]
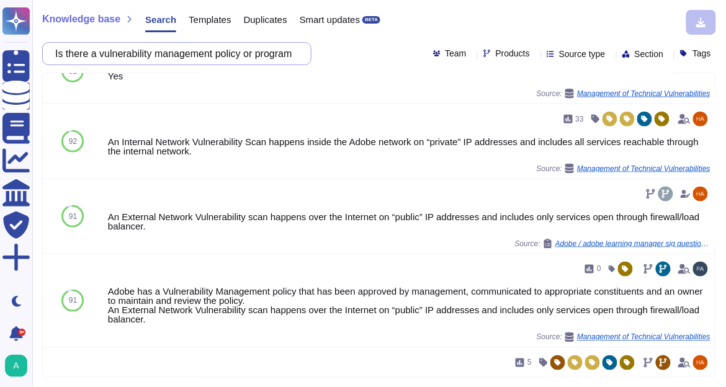
click at [270, 54] on input "Is there a vulnerability management policy or program that has been approved by…" at bounding box center [173, 54] width 249 height 22
paste input "Are Cloud Hosting services subcontracted"
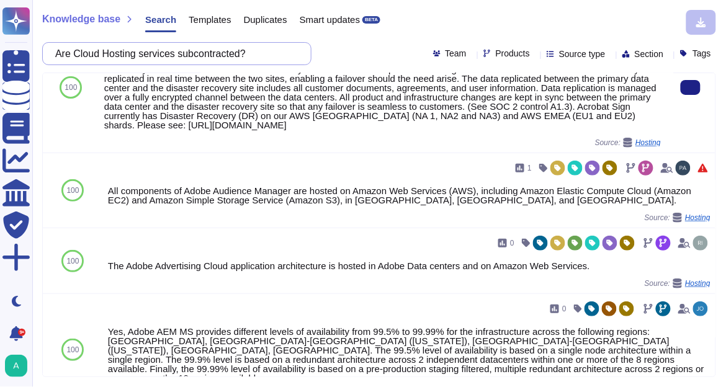
scroll to position [0, 0]
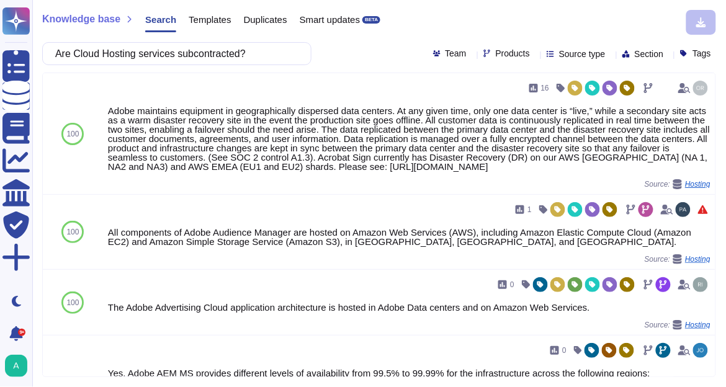
type input "Are Cloud Hosting services subcontracted?"
